Goal: Task Accomplishment & Management: Manage account settings

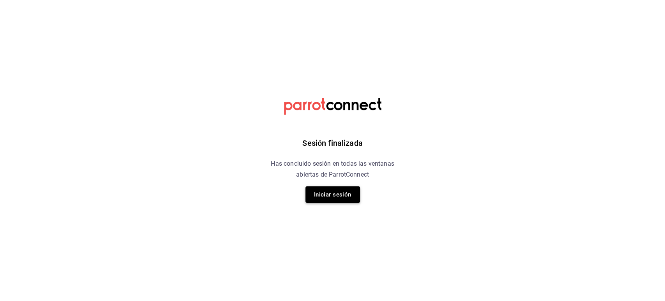
click at [339, 198] on button "Iniciar sesión" at bounding box center [332, 194] width 55 height 16
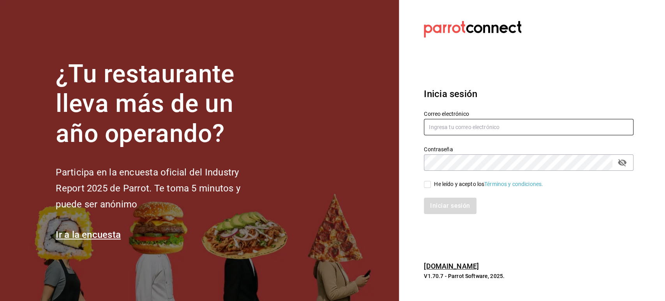
click at [494, 134] on input "text" at bounding box center [528, 127] width 209 height 16
type input "restauranteflammingos.ad@gmail.com"
click at [426, 187] on input "He leído y acepto los Términos y condiciones." at bounding box center [427, 184] width 7 height 7
checkbox input "true"
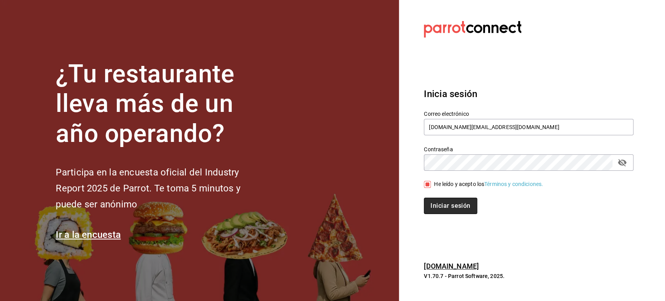
click at [438, 204] on button "Iniciar sesión" at bounding box center [450, 205] width 53 height 16
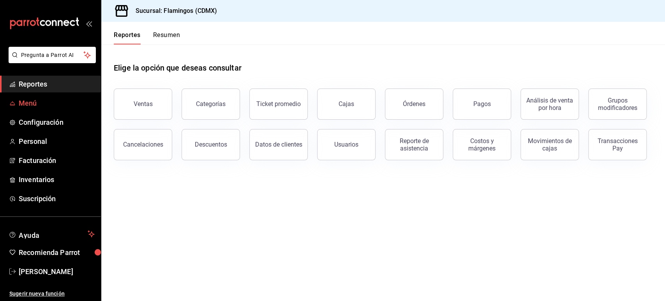
click at [51, 101] on span "Menú" at bounding box center [57, 103] width 76 height 11
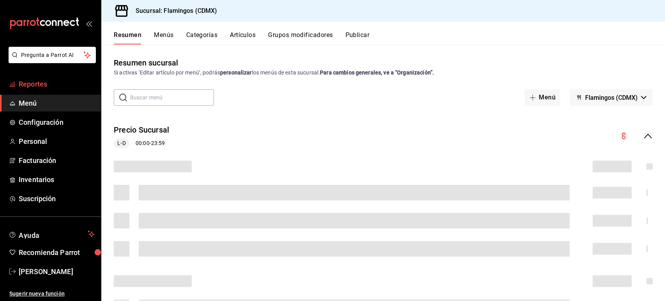
click at [36, 86] on span "Reportes" at bounding box center [57, 84] width 76 height 11
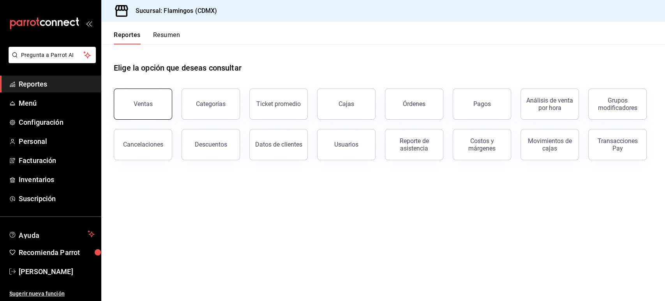
click at [166, 109] on button "Ventas" at bounding box center [143, 103] width 58 height 31
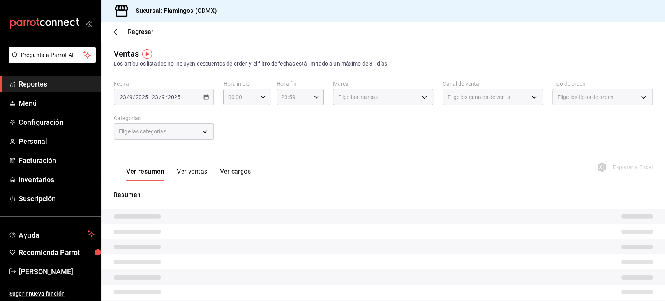
click at [203, 91] on div "2025-09-23 23 / 9 / 2025 - 2025-09-23 23 / 9 / 2025" at bounding box center [164, 97] width 100 height 16
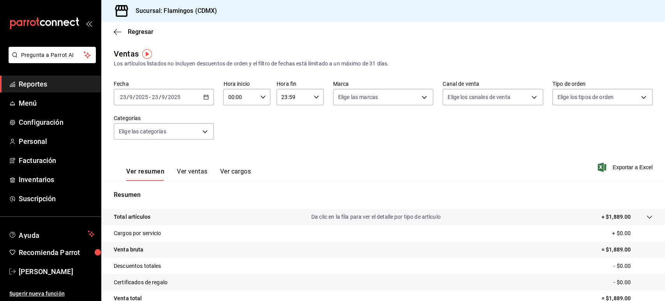
click at [203, 91] on div "2025-09-23 23 / 9 / 2025 - 2025-09-23 23 / 9 / 2025" at bounding box center [164, 97] width 100 height 16
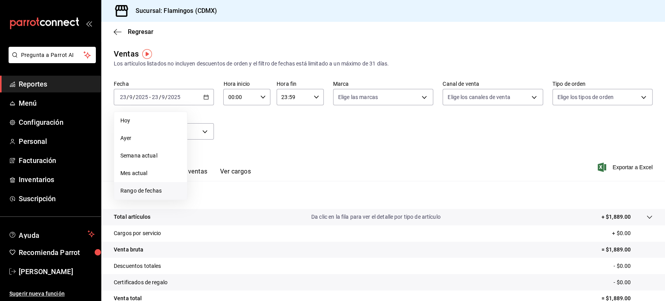
click at [159, 192] on span "Rango de fechas" at bounding box center [150, 190] width 60 height 8
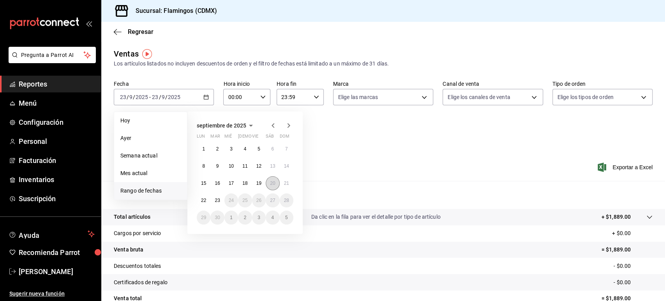
click at [278, 183] on button "20" at bounding box center [273, 183] width 14 height 14
click at [291, 183] on button "21" at bounding box center [287, 183] width 14 height 14
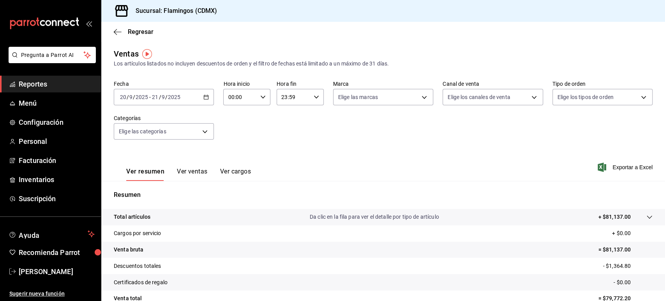
click at [200, 171] on button "Ver ventas" at bounding box center [192, 173] width 31 height 13
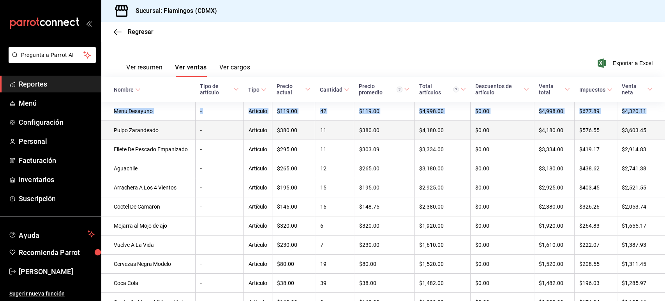
scroll to position [109, 0]
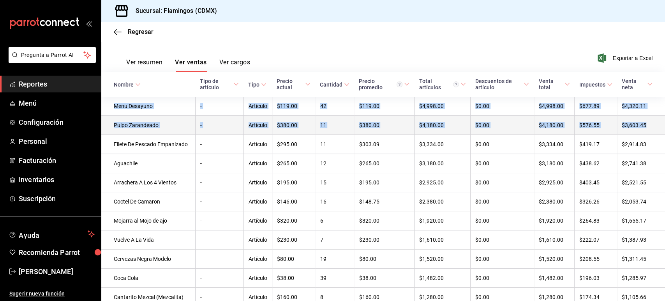
drag, startPoint x: 664, startPoint y: 233, endPoint x: 656, endPoint y: 118, distance: 114.7
click at [656, 118] on div "Regresar Ventas Los artículos listados no incluyen descuentos de orden y el fil…" at bounding box center [382, 161] width 563 height 279
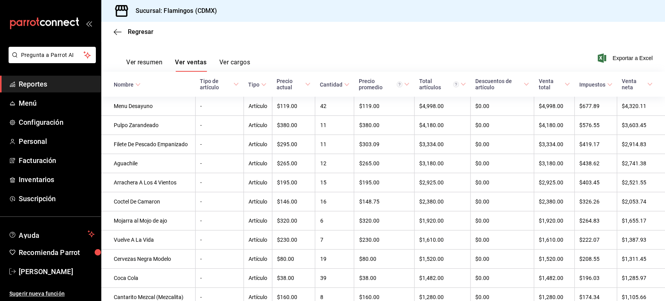
click at [559, 41] on div "Regresar" at bounding box center [382, 32] width 563 height 20
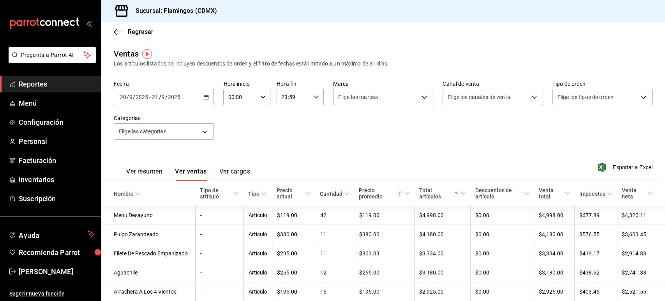
click at [193, 99] on div "2025-09-20 20 / 9 / 2025 - 2025-09-21 21 / 9 / 2025" at bounding box center [164, 97] width 100 height 16
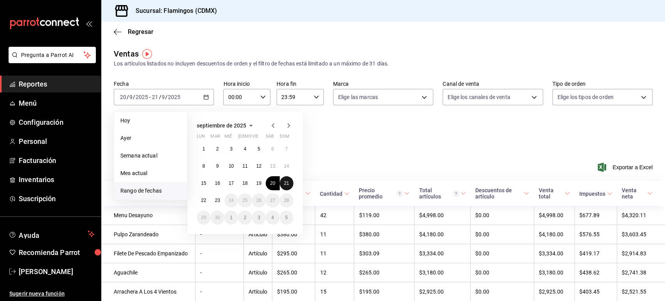
click at [284, 186] on button "21" at bounding box center [287, 183] width 14 height 14
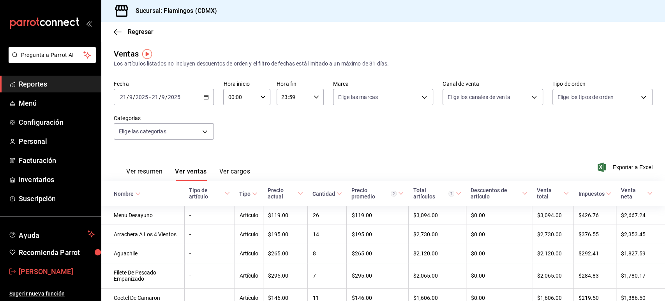
click at [30, 273] on span "Edith González" at bounding box center [57, 271] width 76 height 11
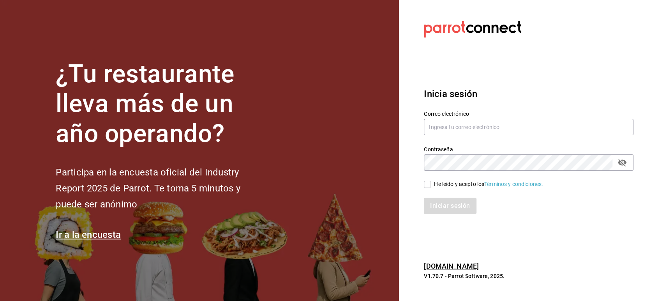
click at [468, 95] on h3 "Inicia sesión" at bounding box center [528, 94] width 209 height 14
drag, startPoint x: 468, startPoint y: 95, endPoint x: 467, endPoint y: 116, distance: 21.4
click at [467, 116] on div "Inicia sesión Correo electrónico Contraseña Contraseña He leído y acepto los Té…" at bounding box center [528, 150] width 209 height 146
click at [472, 123] on input "text" at bounding box center [528, 127] width 209 height 16
type input "restauranteflammingos.ad@gmail.com"
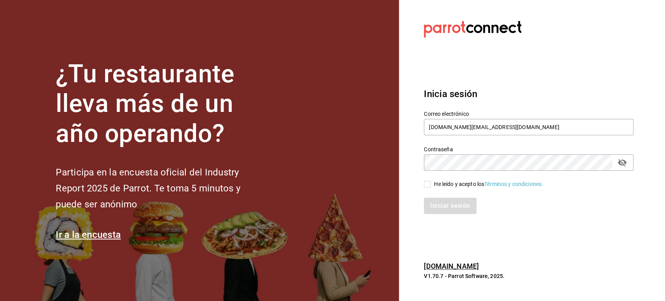
click at [620, 161] on icon "passwordField" at bounding box center [621, 162] width 9 height 7
click at [620, 161] on icon "passwordField" at bounding box center [621, 162] width 9 height 6
click at [432, 183] on span "He leído y acepto los Términos y condiciones." at bounding box center [487, 184] width 112 height 8
click at [431, 183] on input "He leído y acepto los Términos y condiciones." at bounding box center [427, 184] width 7 height 7
checkbox input "true"
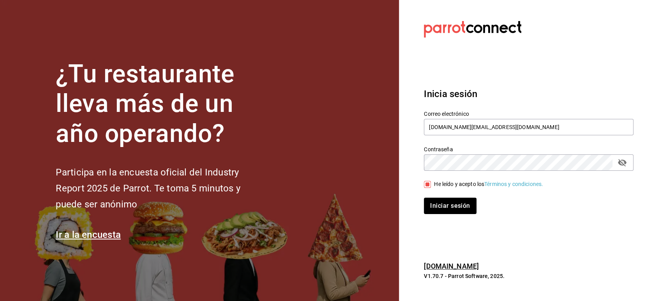
click at [630, 158] on div "Contraseña" at bounding box center [528, 162] width 209 height 16
click at [605, 168] on div "Contraseña" at bounding box center [528, 162] width 209 height 16
click at [626, 164] on button "passwordField" at bounding box center [621, 162] width 13 height 13
drag, startPoint x: 402, startPoint y: 152, endPoint x: 639, endPoint y: 28, distance: 267.1
drag, startPoint x: 639, startPoint y: 28, endPoint x: 478, endPoint y: 56, distance: 162.8
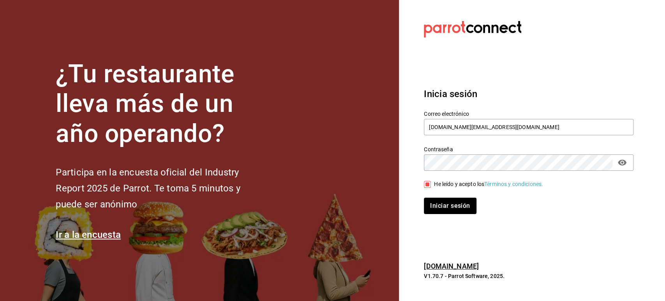
click at [478, 56] on section "Datos incorrectos. Verifica que tu Correo o Contraseña estén bien escritos. Ini…" at bounding box center [525, 150] width 253 height 301
